Goal: Information Seeking & Learning: Learn about a topic

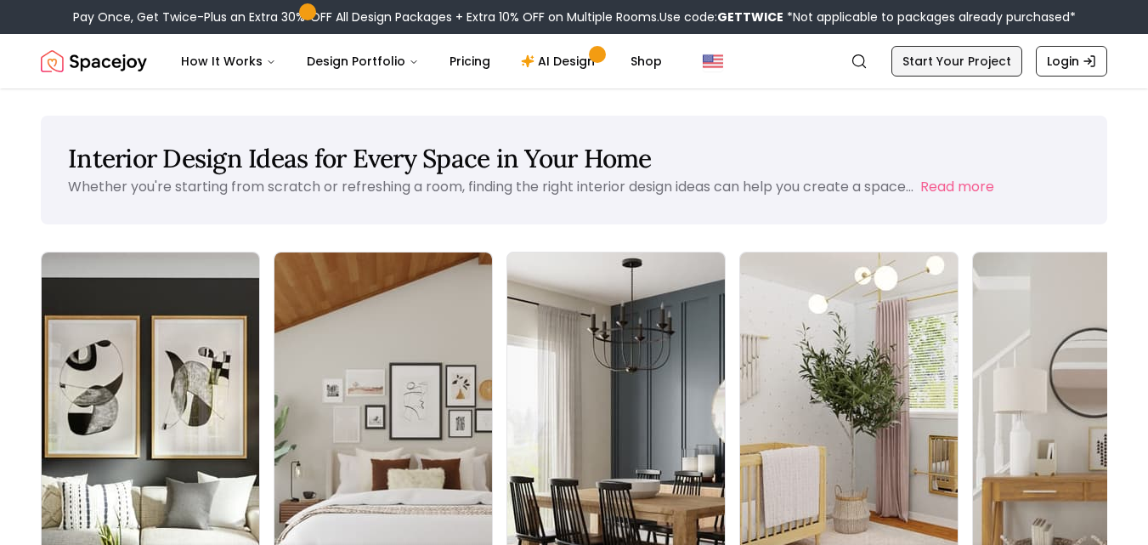
click at [933, 65] on link "Start Your Project" at bounding box center [956, 61] width 131 height 31
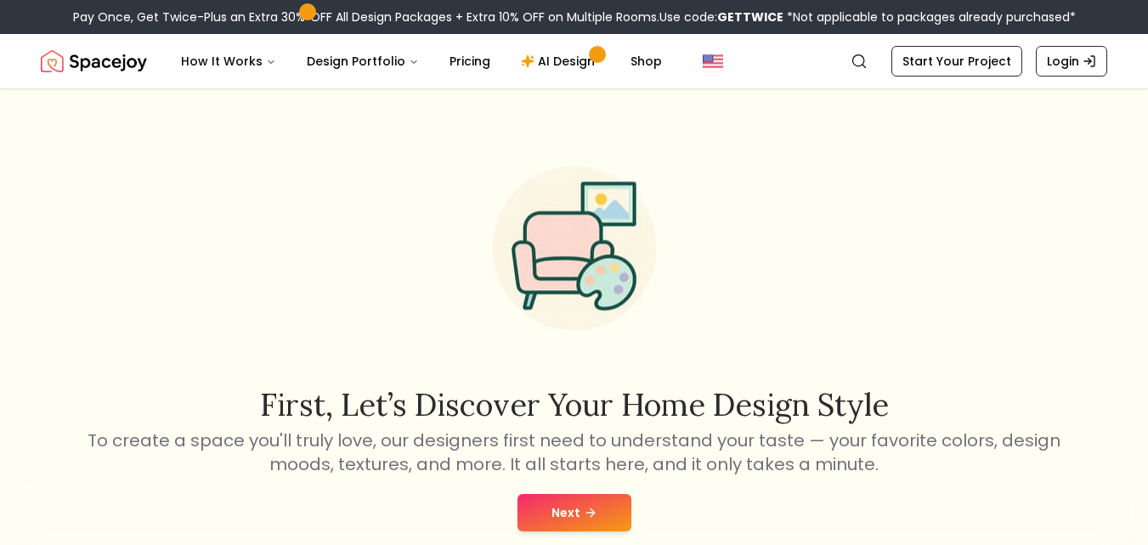
click at [610, 509] on button "Next" at bounding box center [574, 512] width 114 height 37
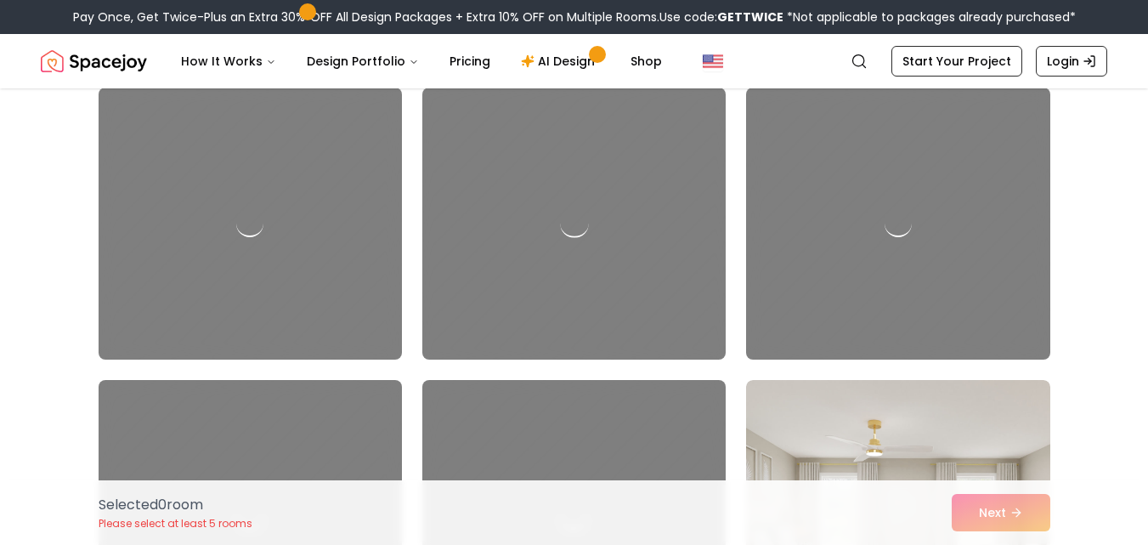
scroll to position [3144, 0]
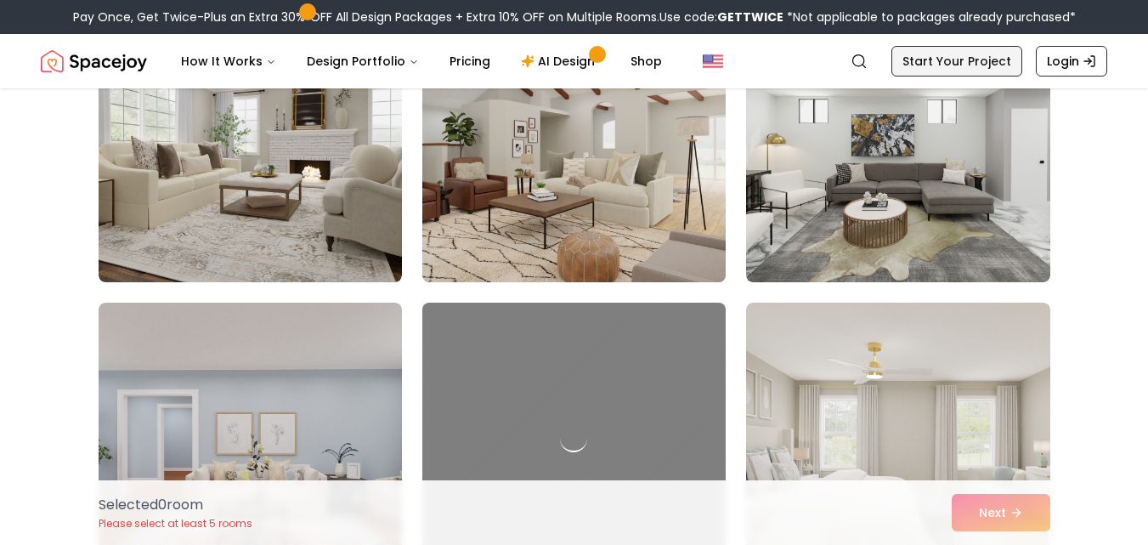
click at [935, 62] on link "Start Your Project" at bounding box center [956, 61] width 131 height 31
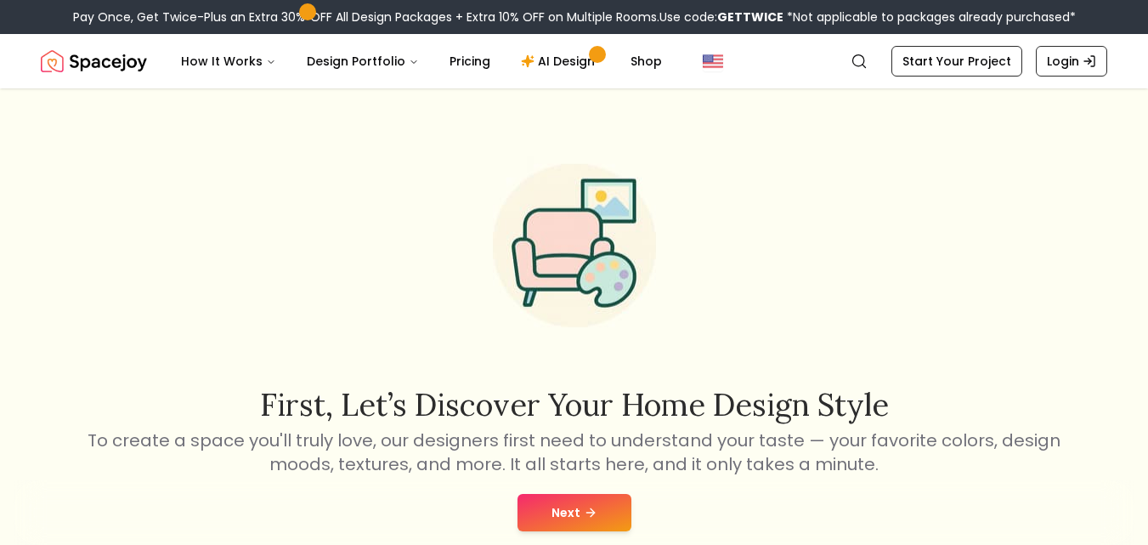
click at [599, 515] on button "Next" at bounding box center [574, 512] width 114 height 37
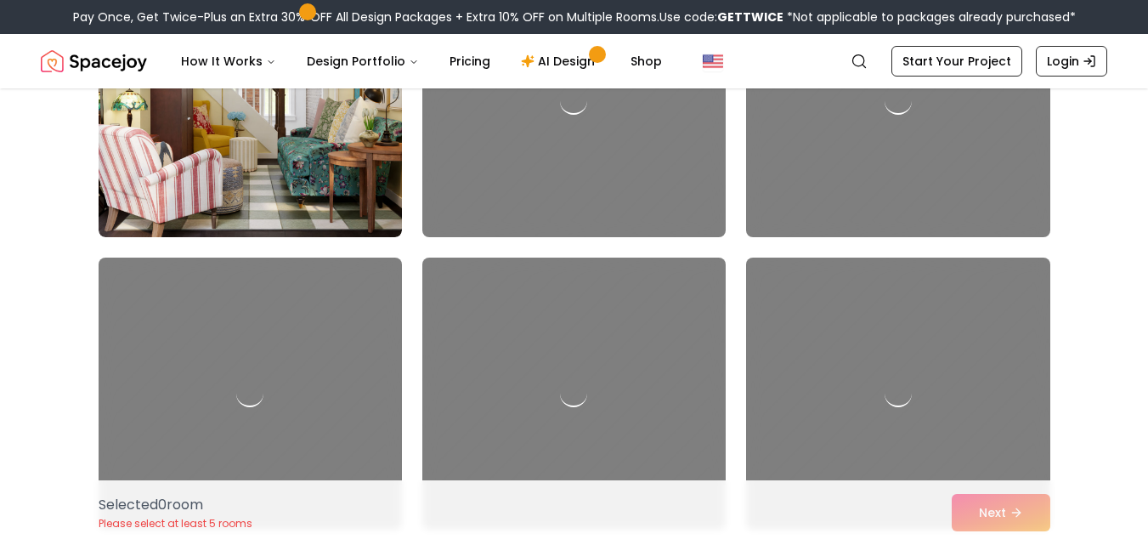
scroll to position [6713, 0]
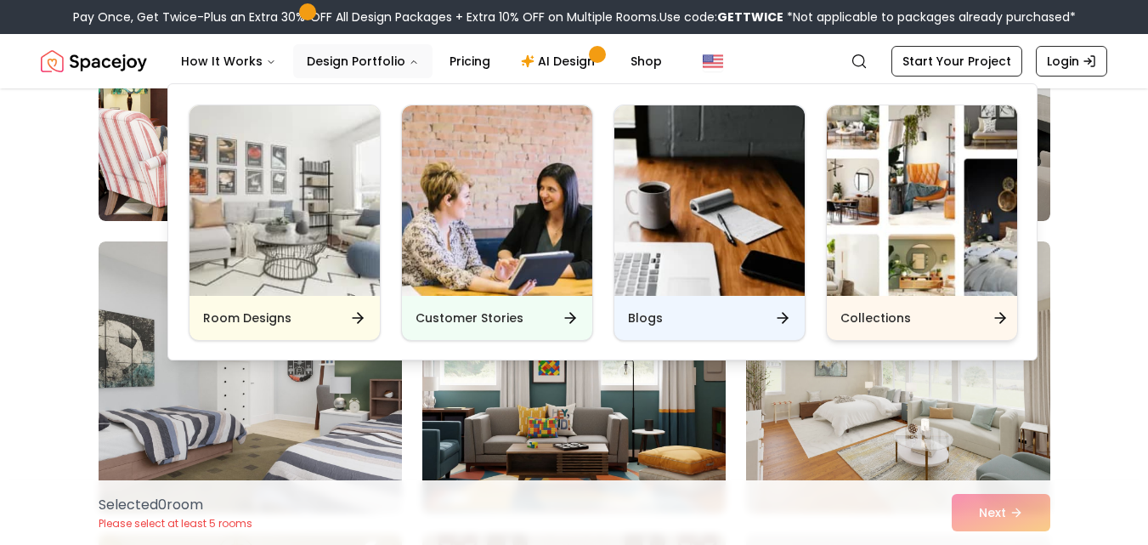
click at [1000, 324] on icon "Main" at bounding box center [1000, 317] width 17 height 17
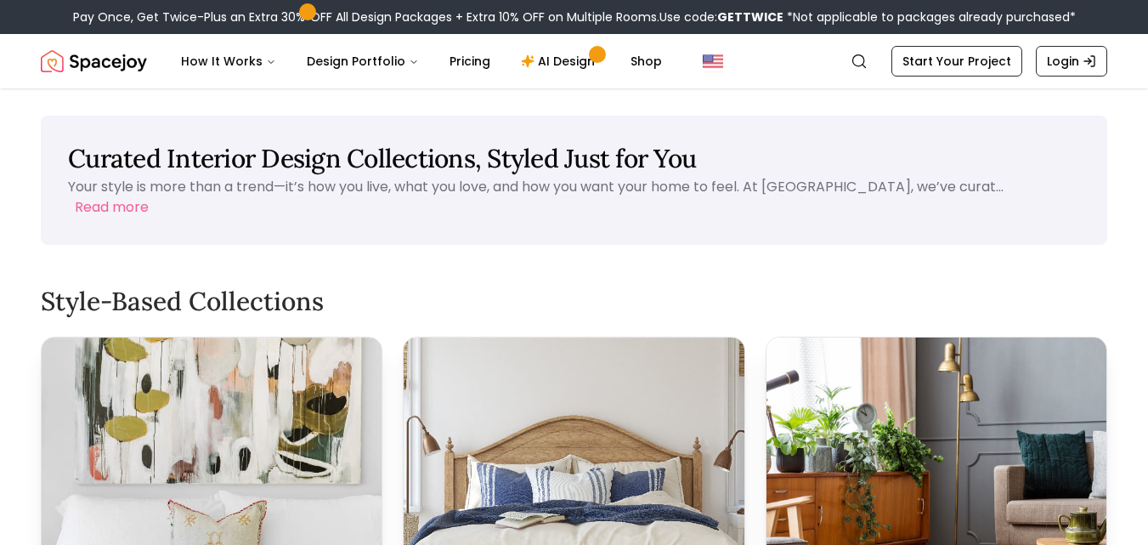
click at [841, 56] on nav "Spacejoy Search How It Works Design Portfolio Pricing AI Design Shop Search Sta…" at bounding box center [574, 61] width 1066 height 54
click at [862, 57] on icon "Global" at bounding box center [859, 61] width 17 height 17
click at [860, 65] on circle "Global" at bounding box center [858, 60] width 11 height 11
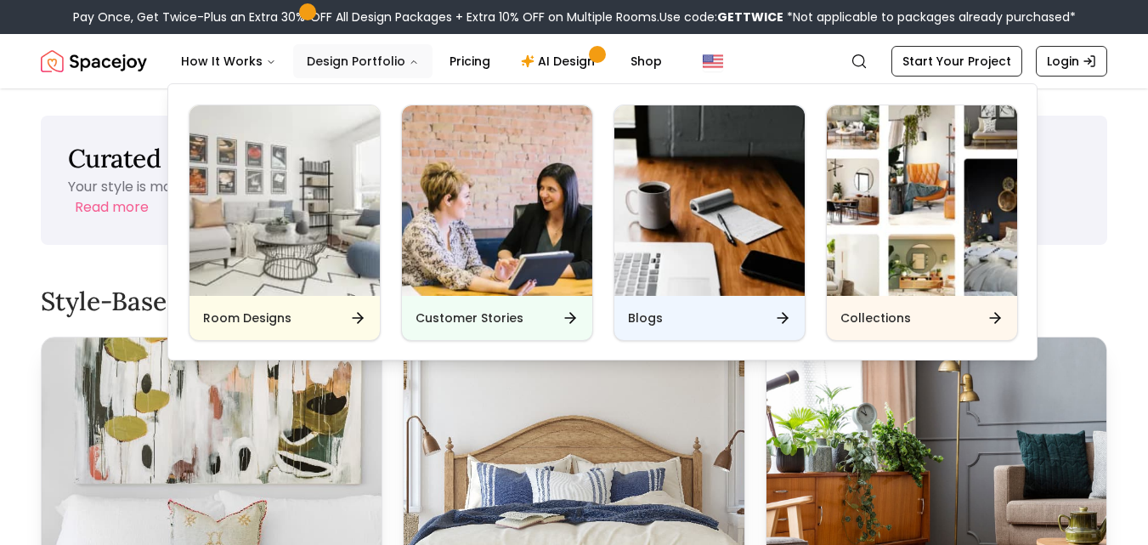
click at [397, 64] on button "Design Portfolio" at bounding box center [362, 61] width 139 height 34
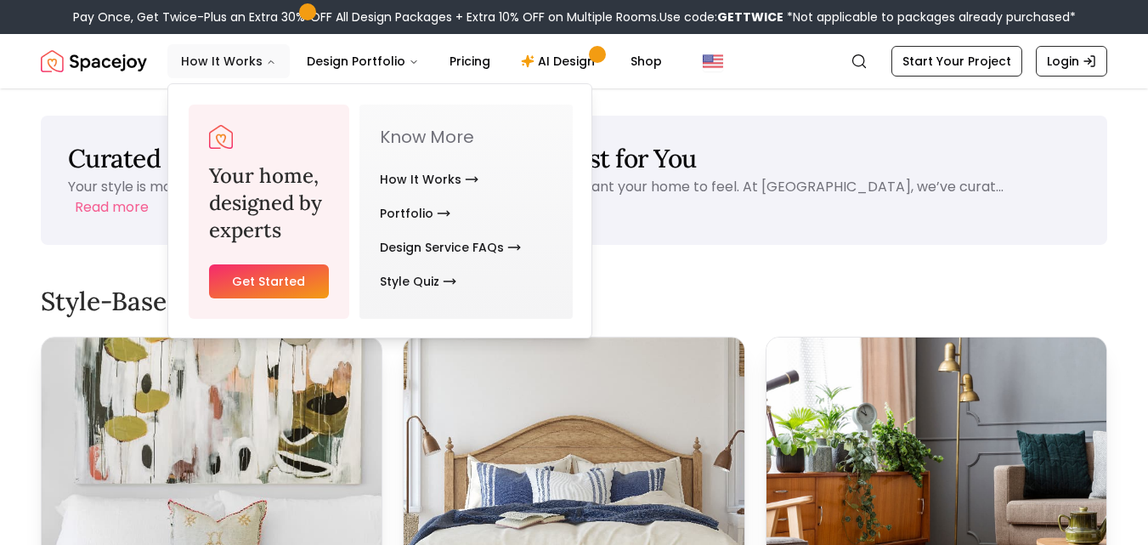
click at [252, 63] on button "How It Works" at bounding box center [228, 61] width 122 height 34
